Goal: Task Accomplishment & Management: Use online tool/utility

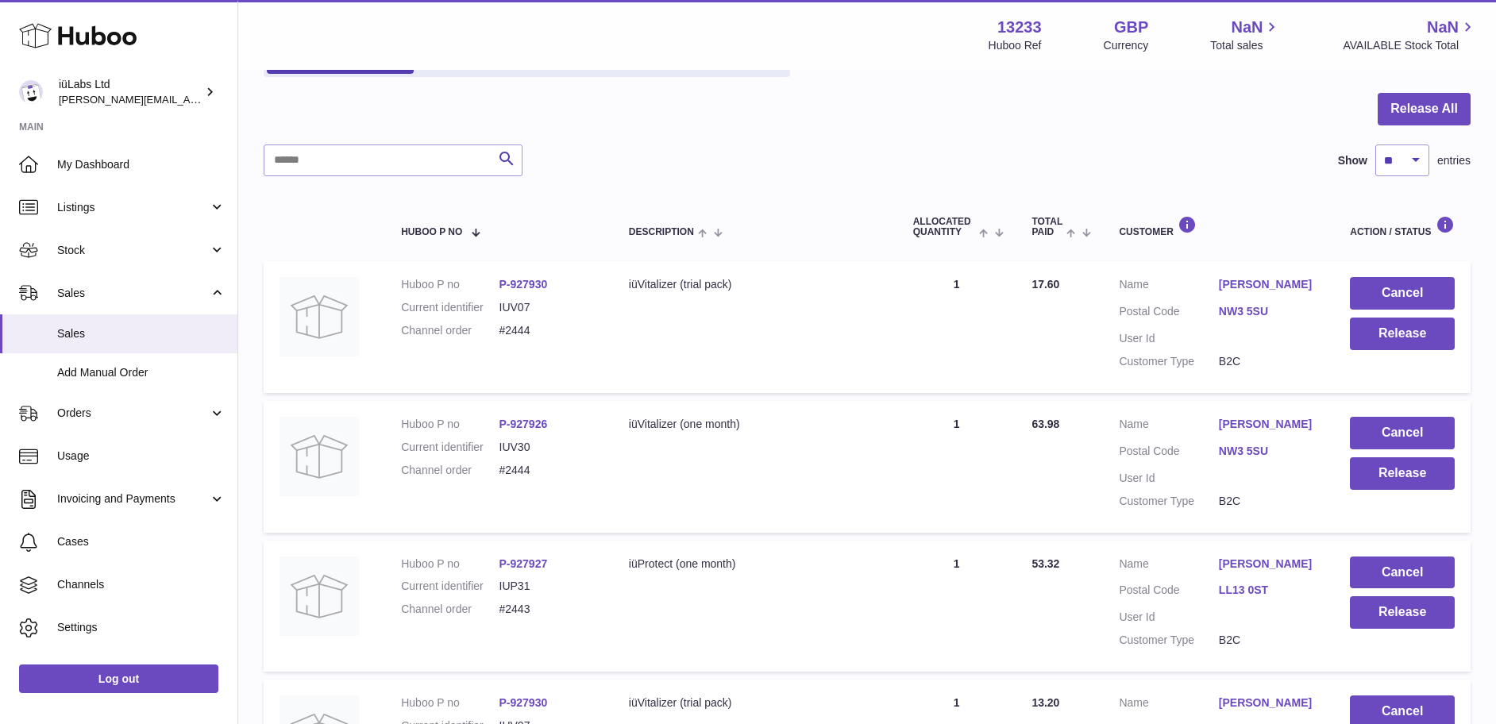
scroll to position [99, 0]
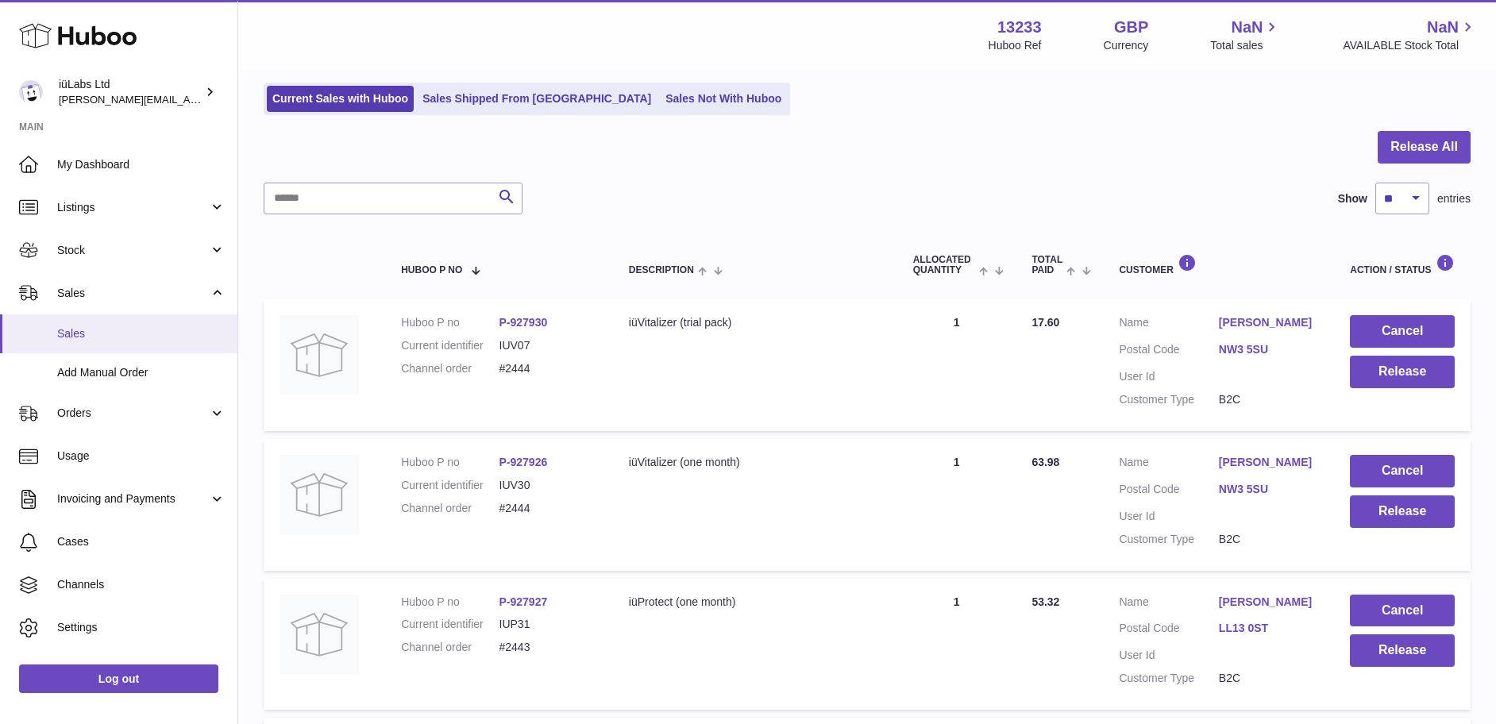
click at [121, 332] on span "Sales" at bounding box center [141, 333] width 168 height 15
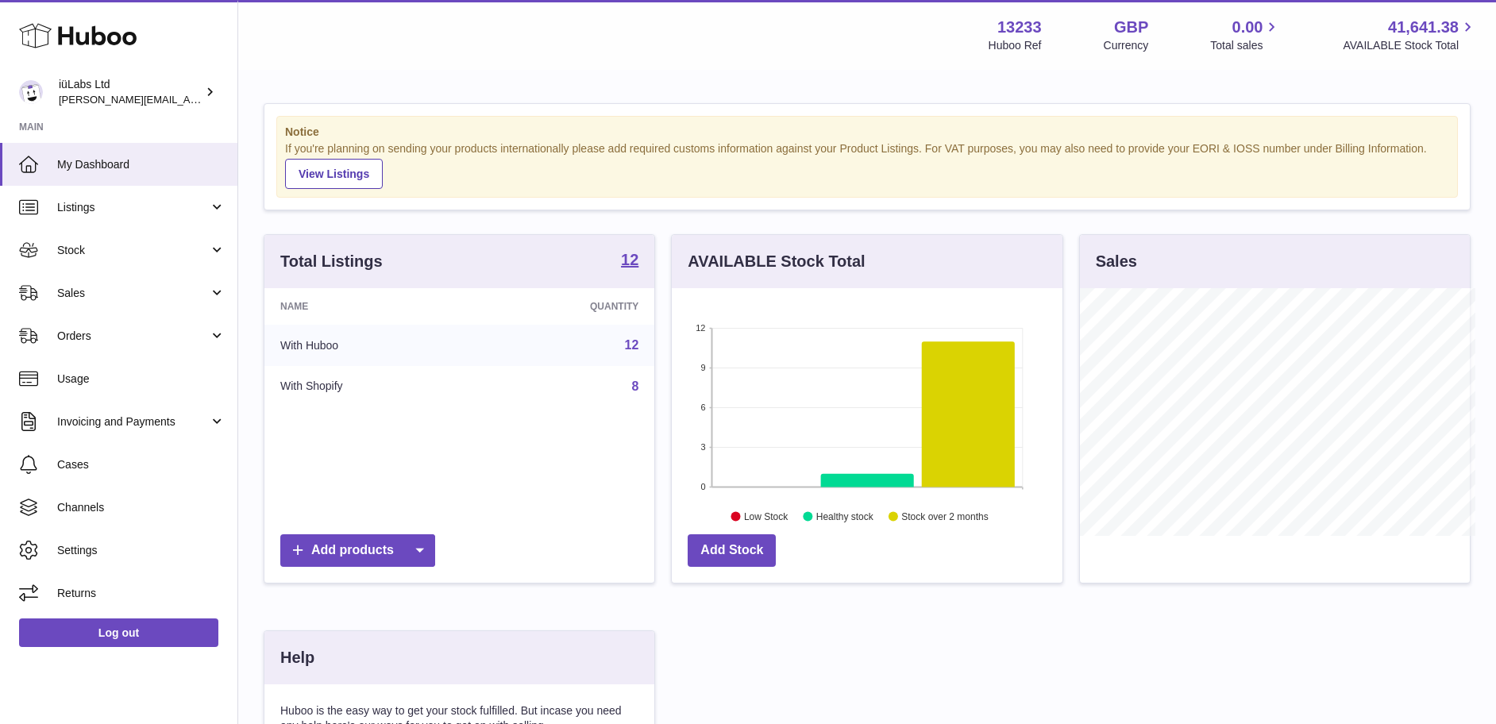
scroll to position [793608, 793466]
click at [110, 301] on link "Sales" at bounding box center [118, 292] width 237 height 43
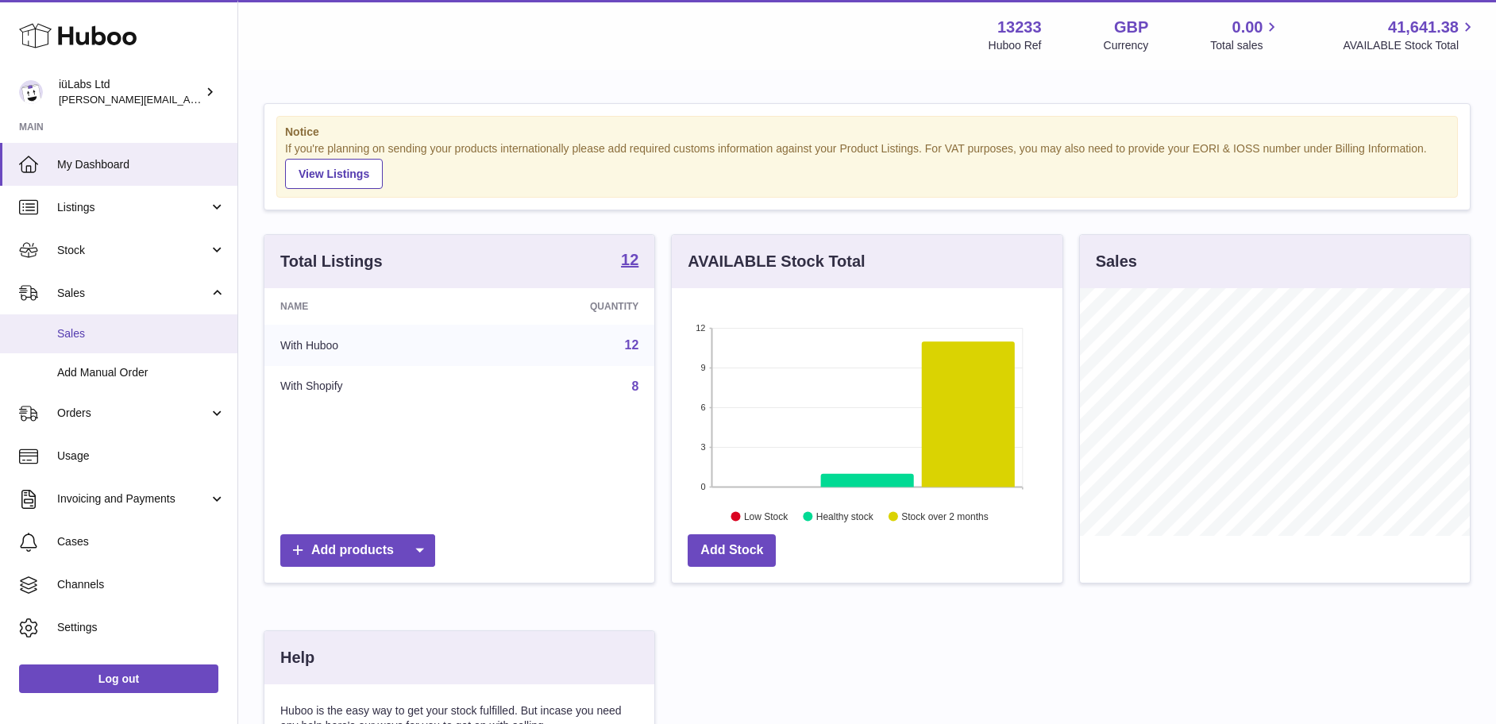
click at [110, 326] on span "Sales" at bounding box center [141, 333] width 168 height 15
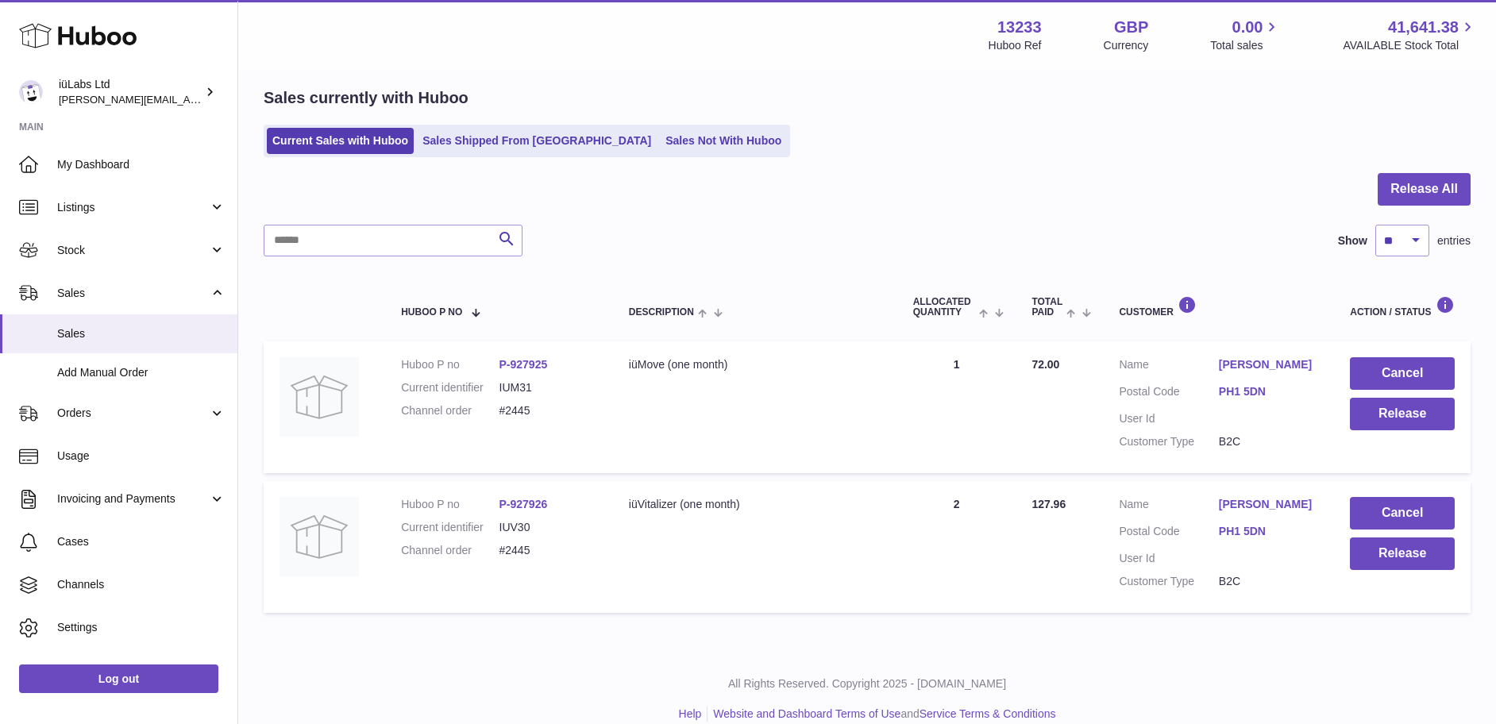
scroll to position [79, 0]
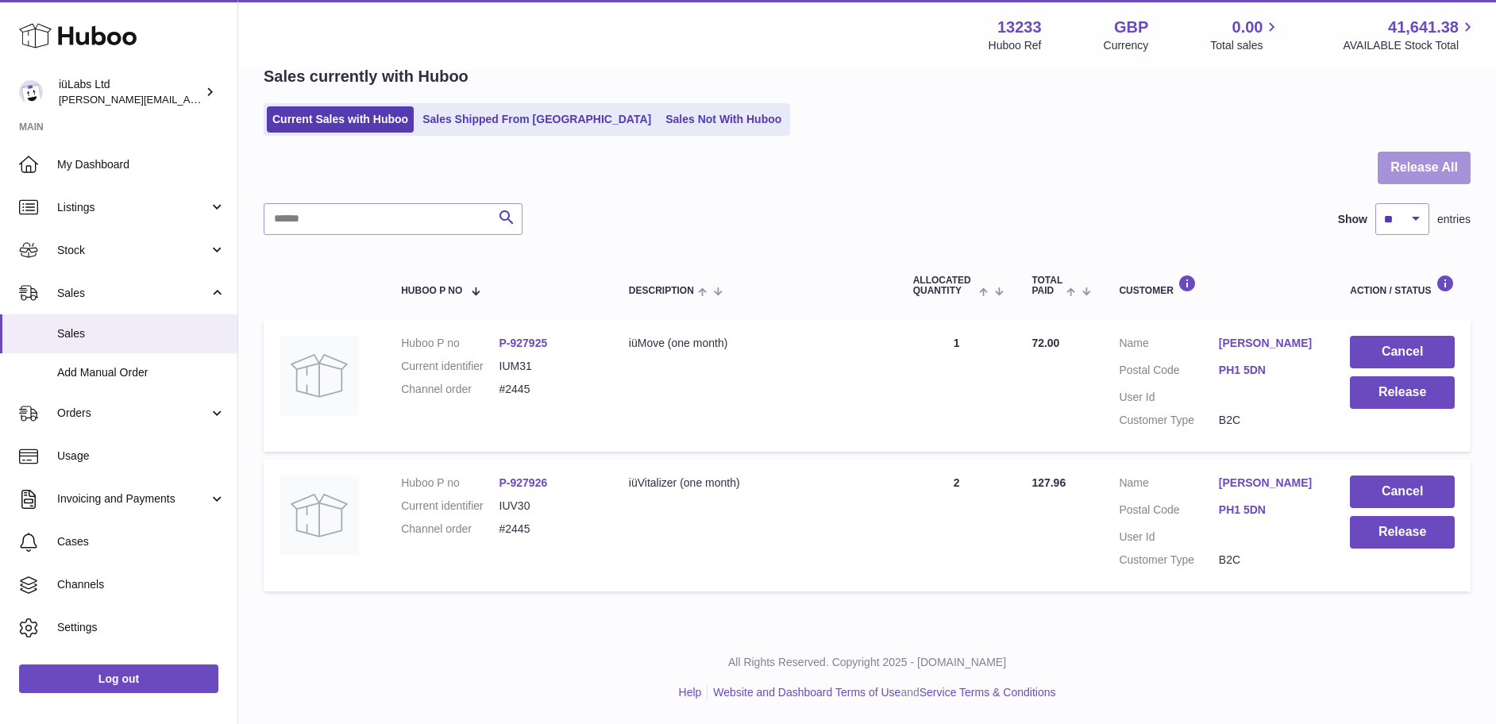
click at [1408, 155] on button "Release All" at bounding box center [1423, 168] width 93 height 33
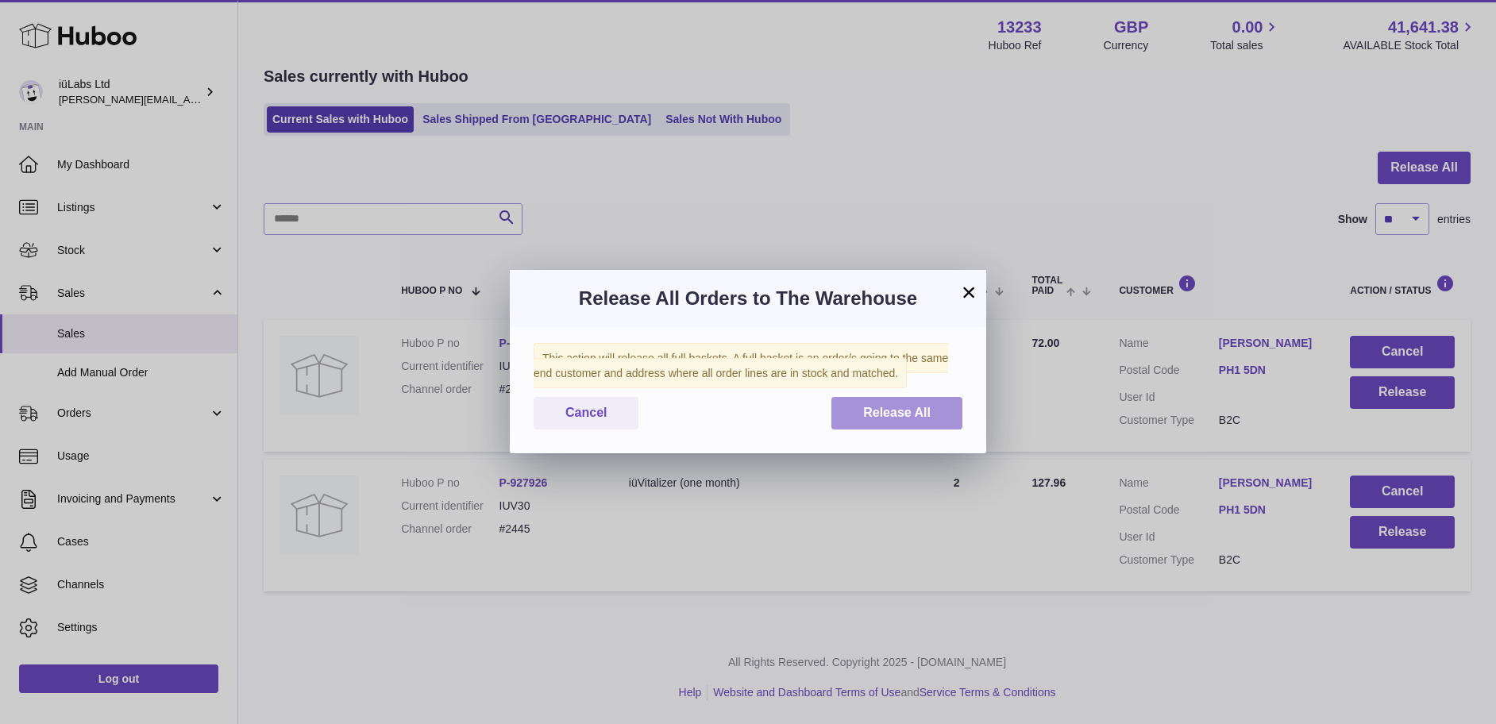
click at [904, 415] on span "Release All" at bounding box center [896, 412] width 67 height 13
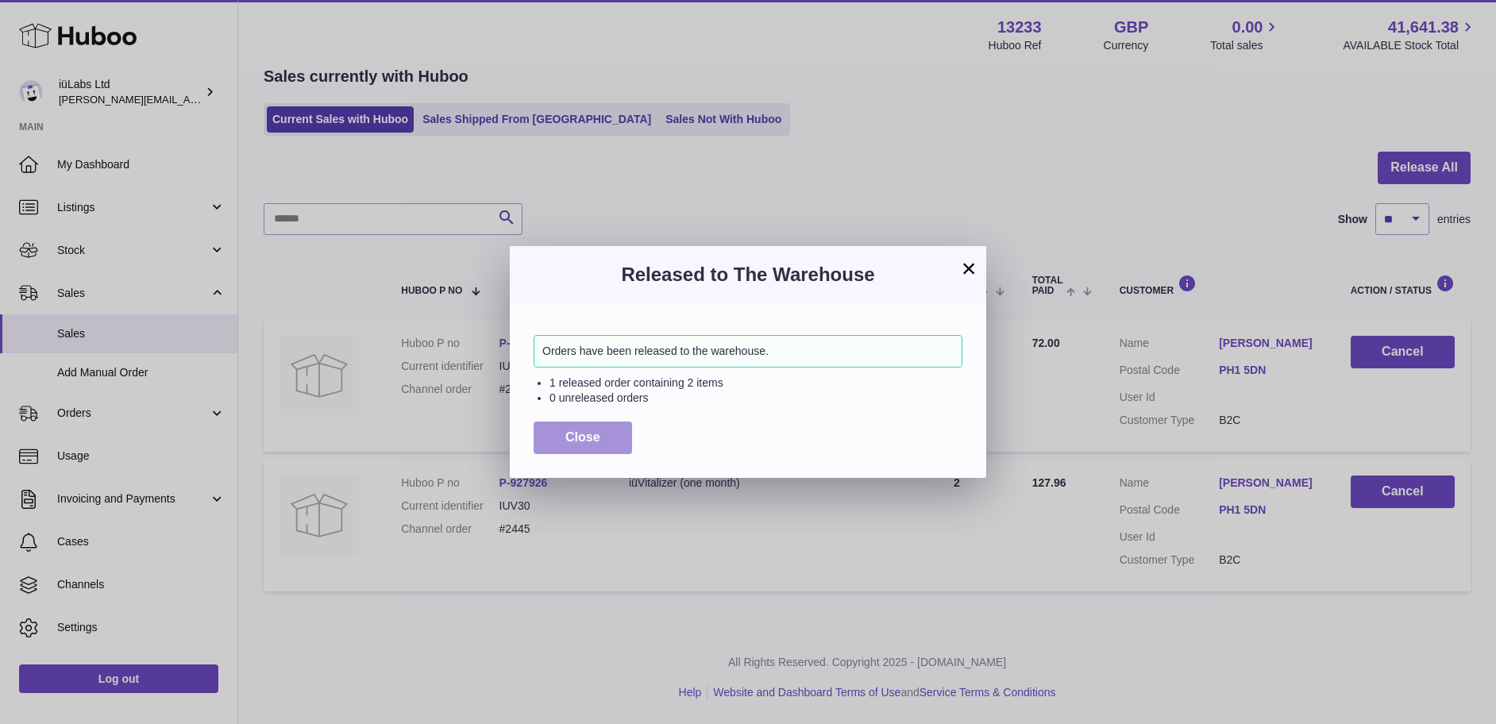
click at [572, 422] on button "Close" at bounding box center [582, 438] width 98 height 33
